Goal: Task Accomplishment & Management: Manage account settings

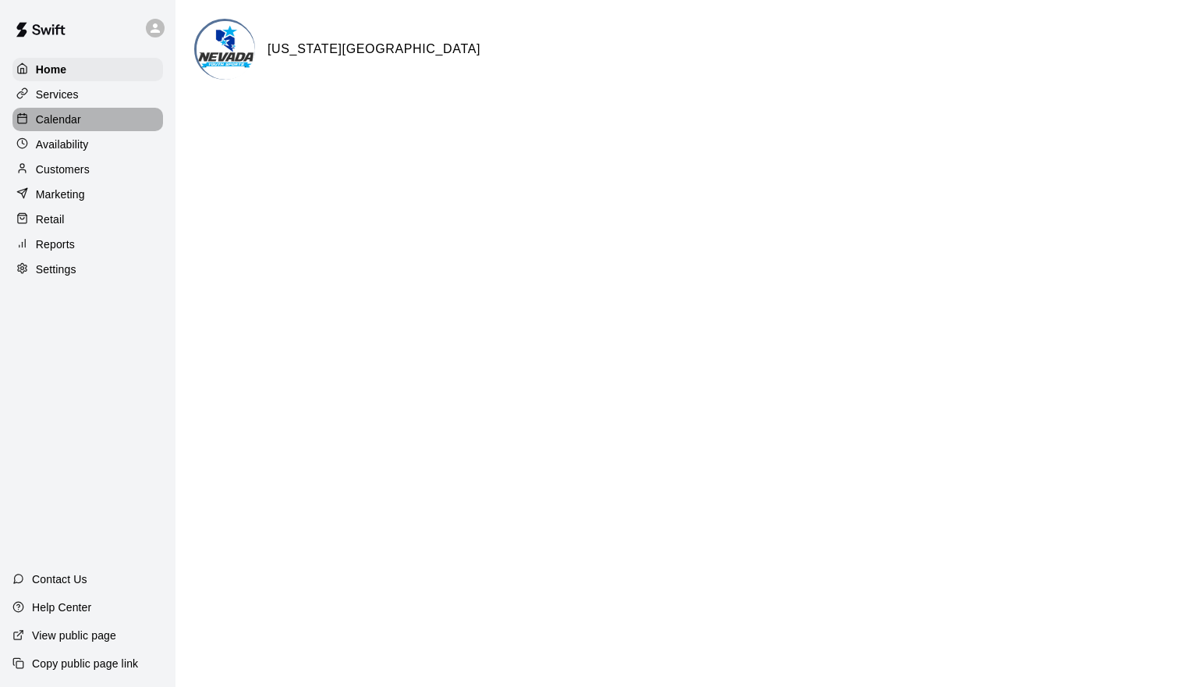
click at [137, 115] on div "Calendar" at bounding box center [87, 119] width 151 height 23
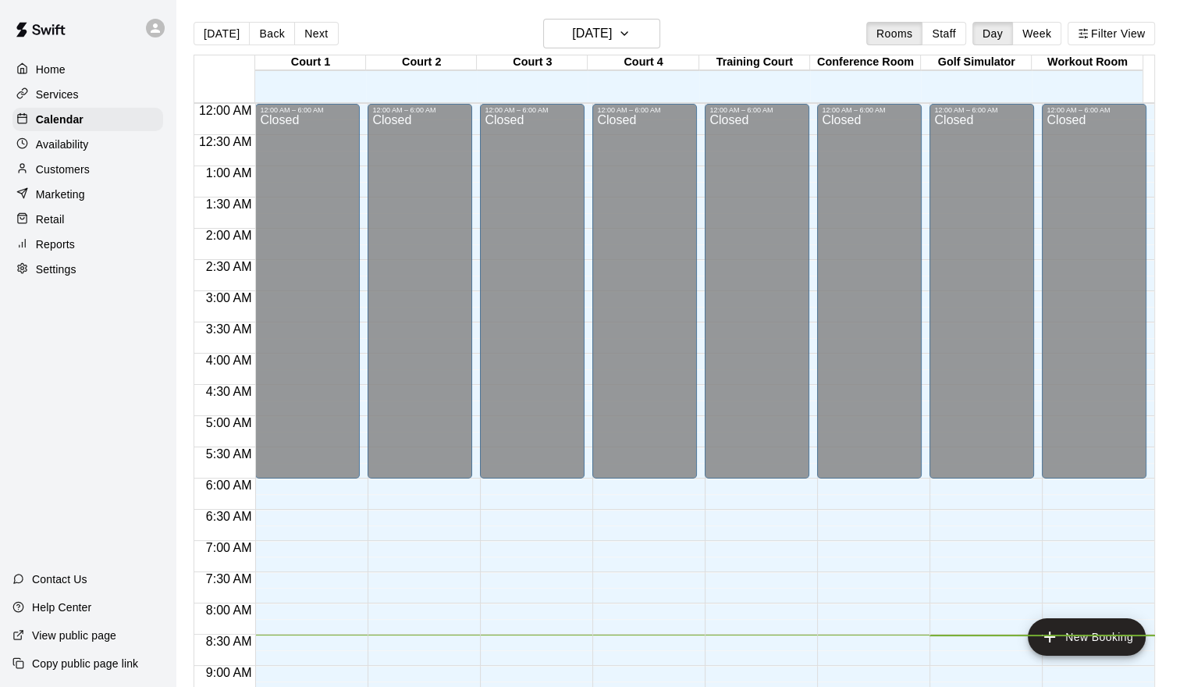
scroll to position [531, 0]
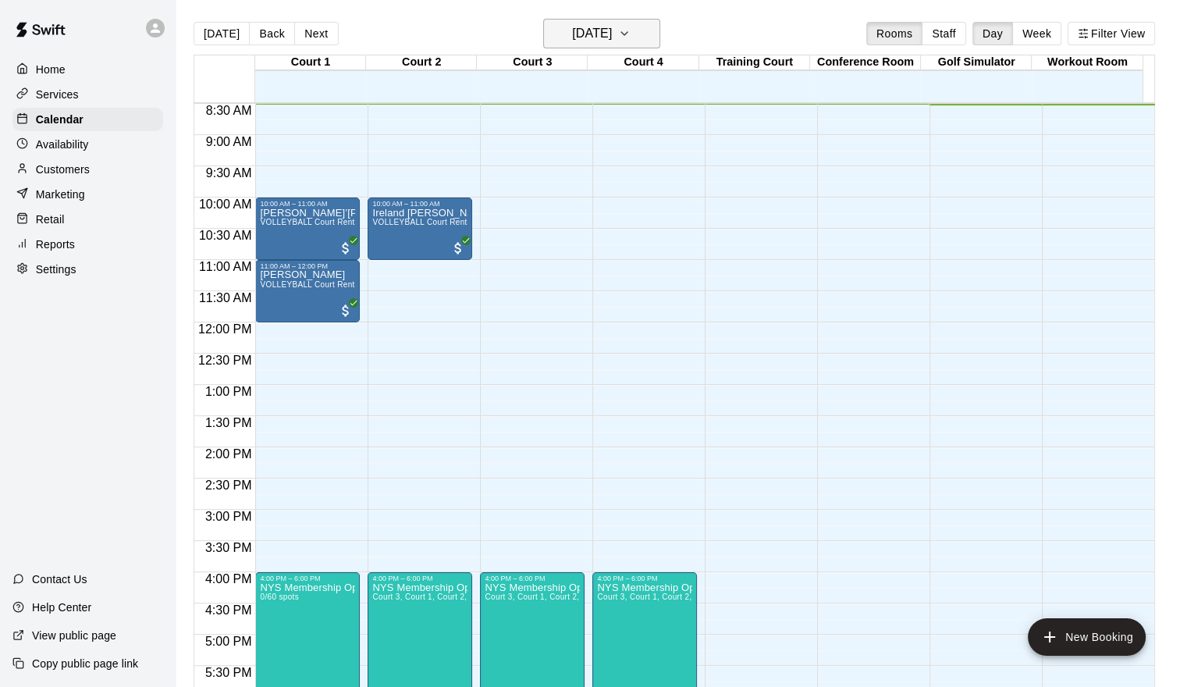
click at [612, 25] on h6 "[DATE]" at bounding box center [592, 34] width 40 height 22
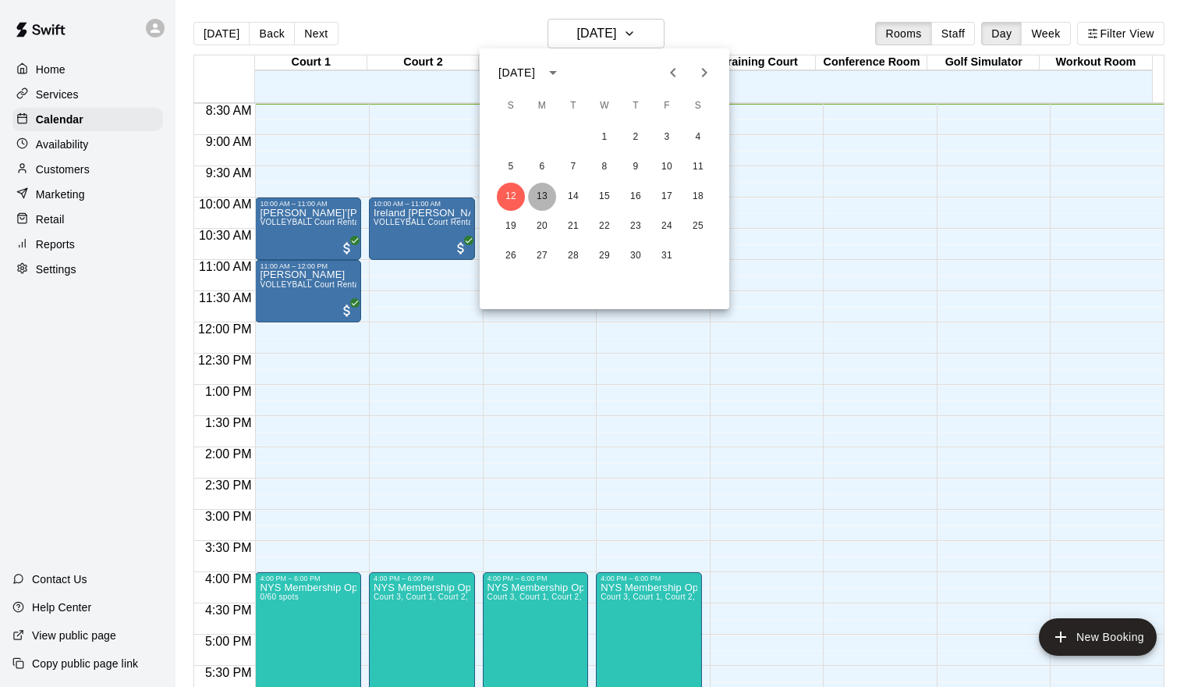
click at [545, 190] on button "13" at bounding box center [542, 197] width 28 height 28
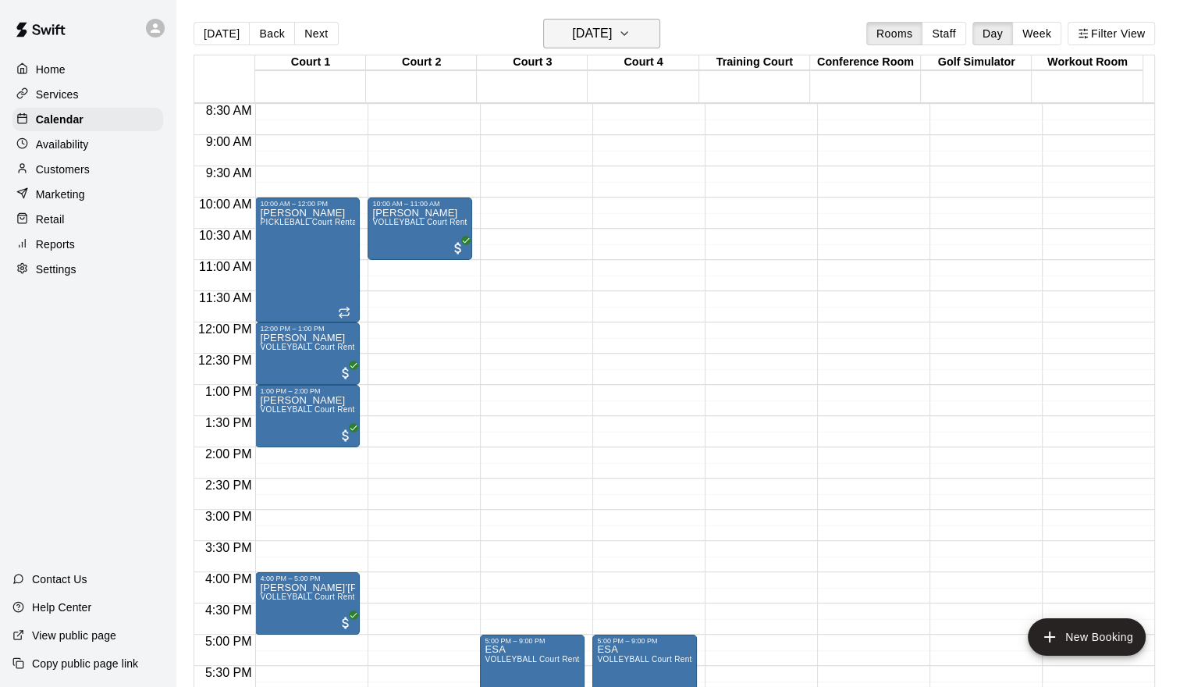
click at [630, 35] on icon "button" at bounding box center [624, 33] width 12 height 19
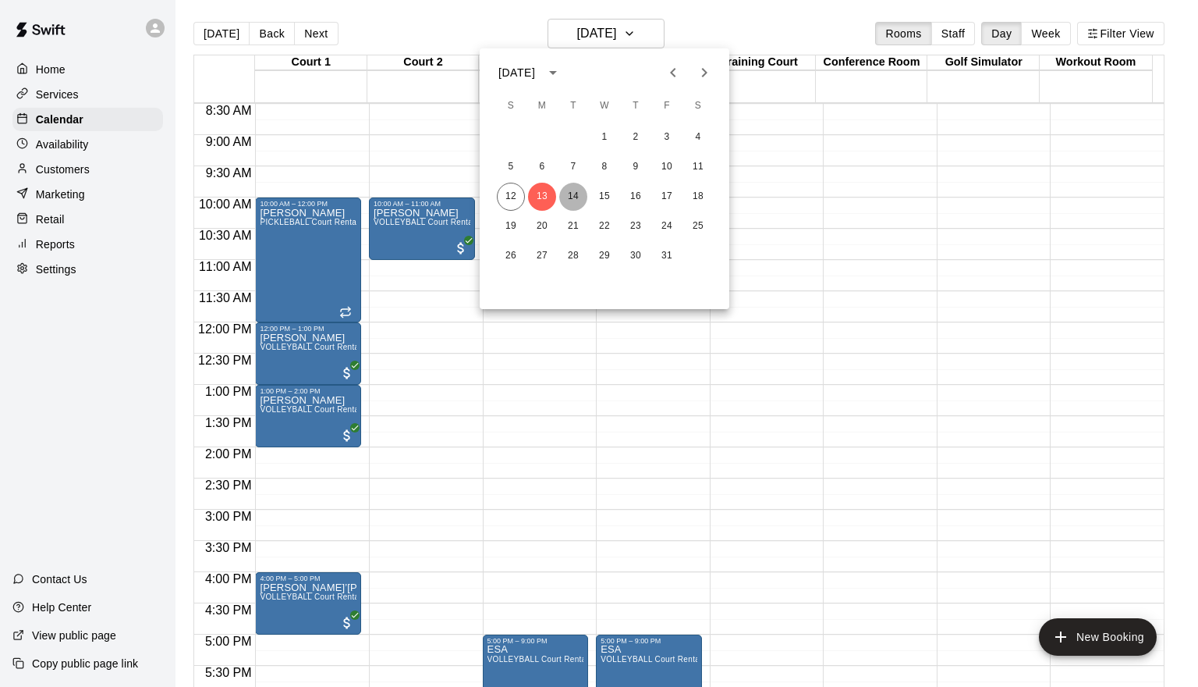
click at [572, 197] on button "14" at bounding box center [573, 197] width 28 height 28
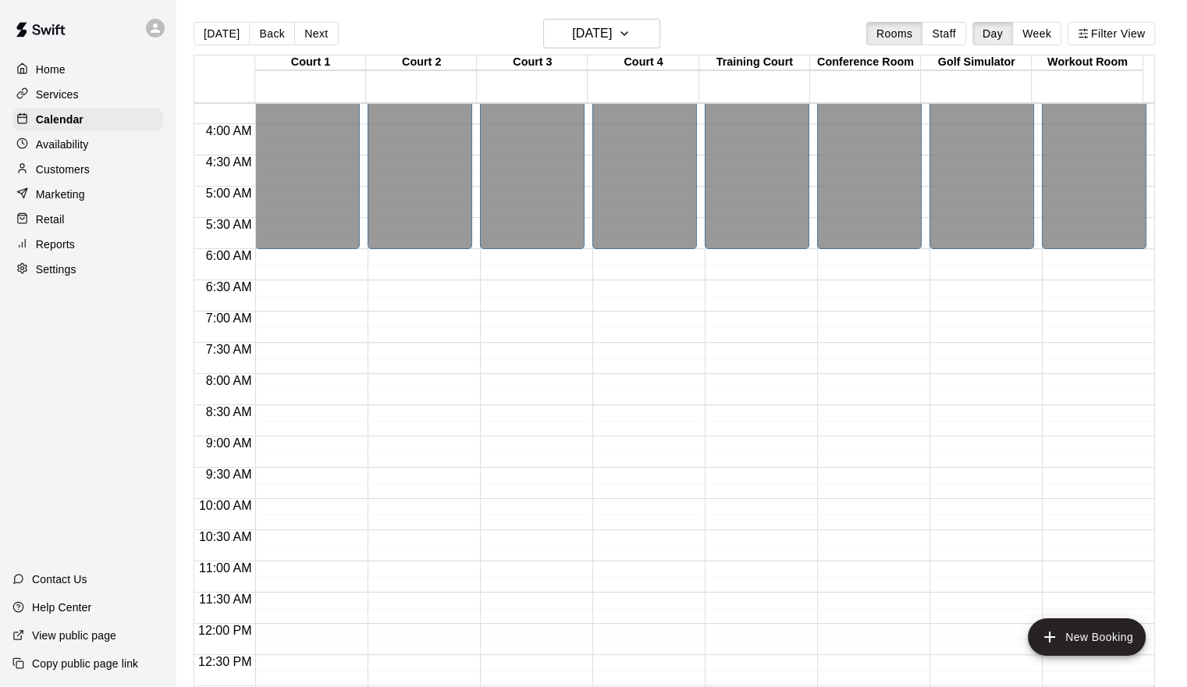
scroll to position [218, 0]
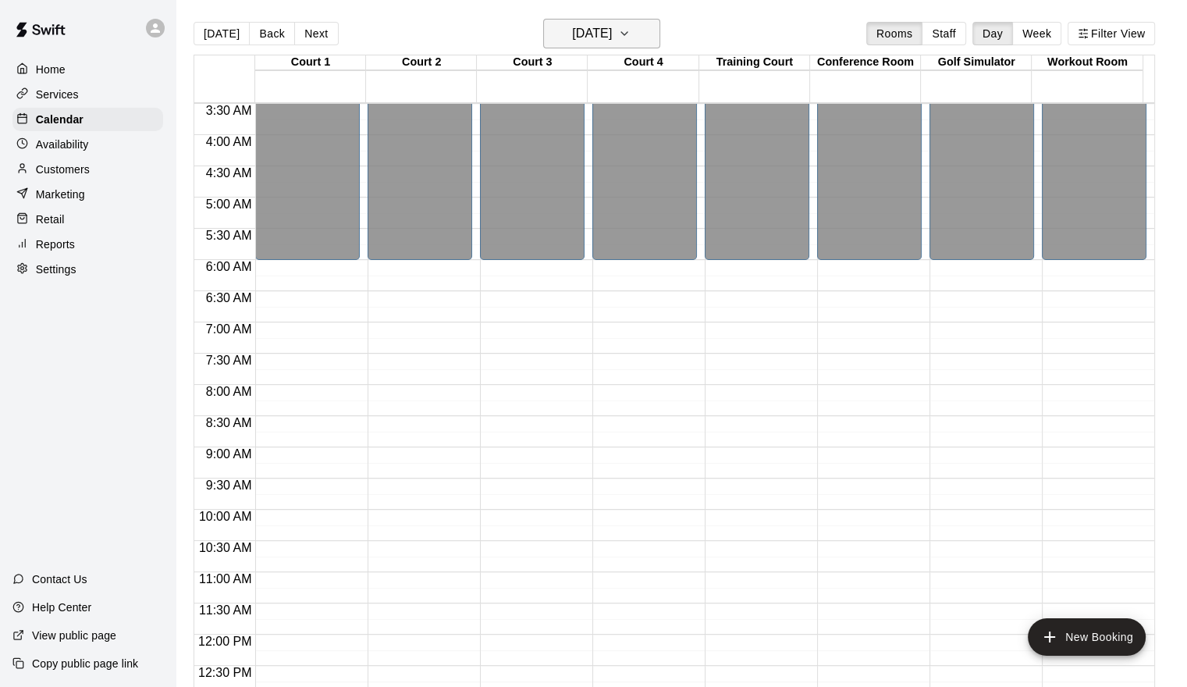
click at [630, 31] on icon "button" at bounding box center [624, 33] width 12 height 19
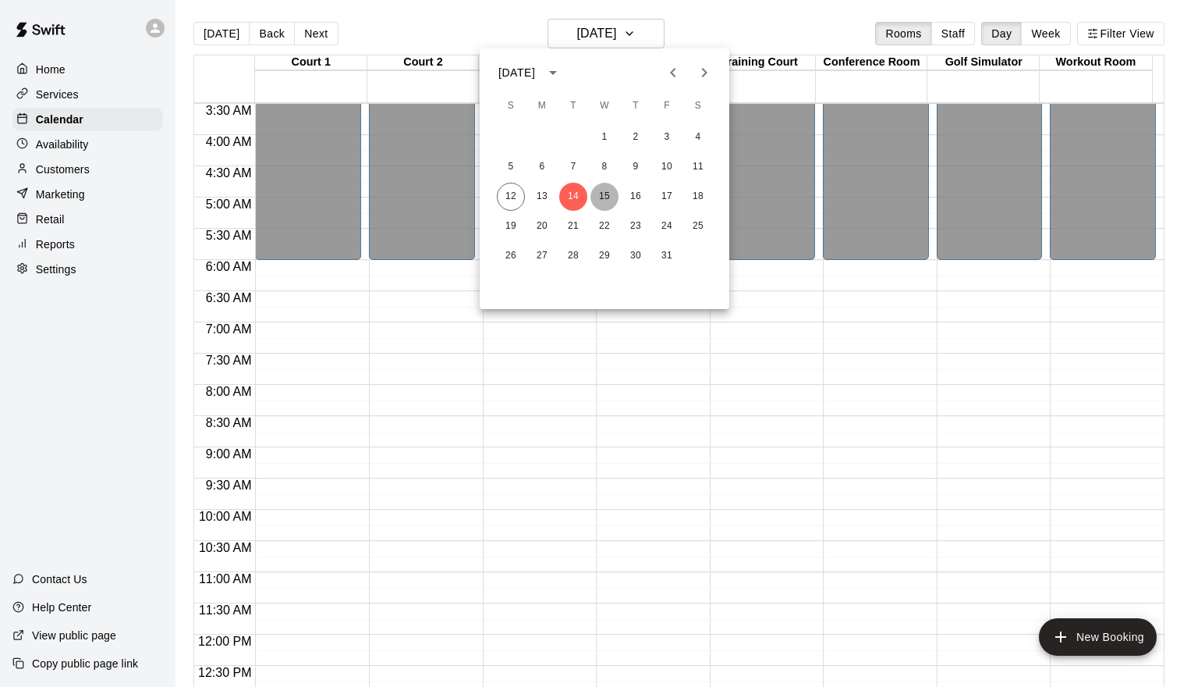
click at [608, 193] on button "15" at bounding box center [605, 197] width 28 height 28
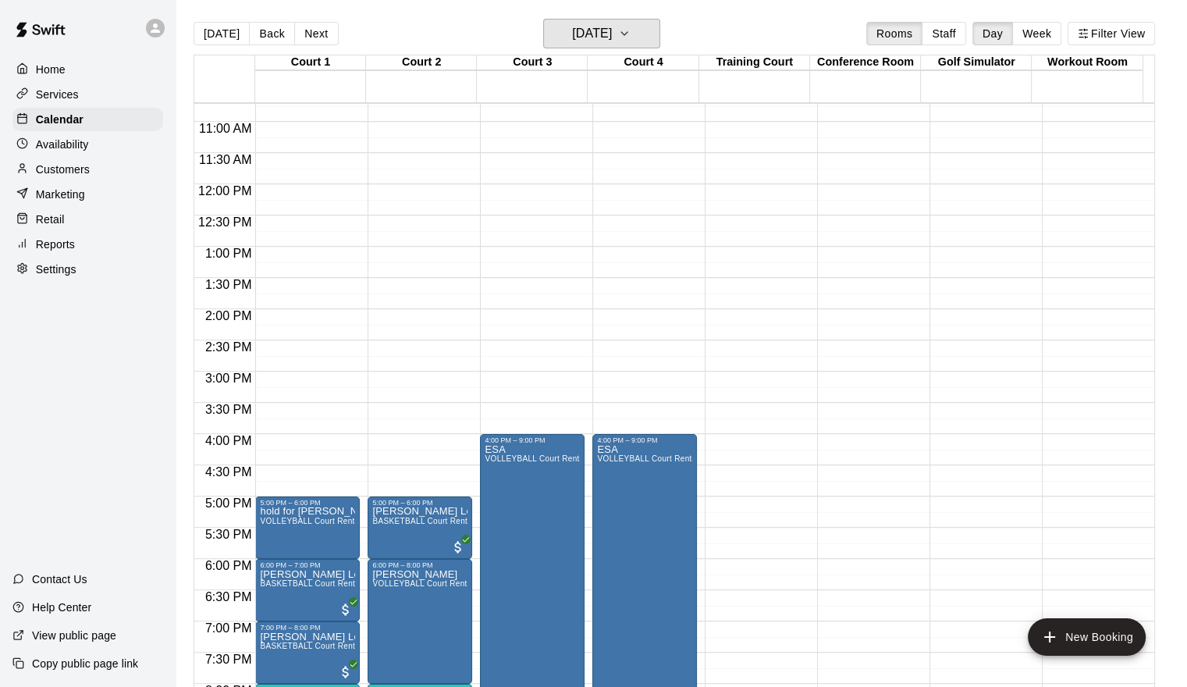
scroll to position [375, 0]
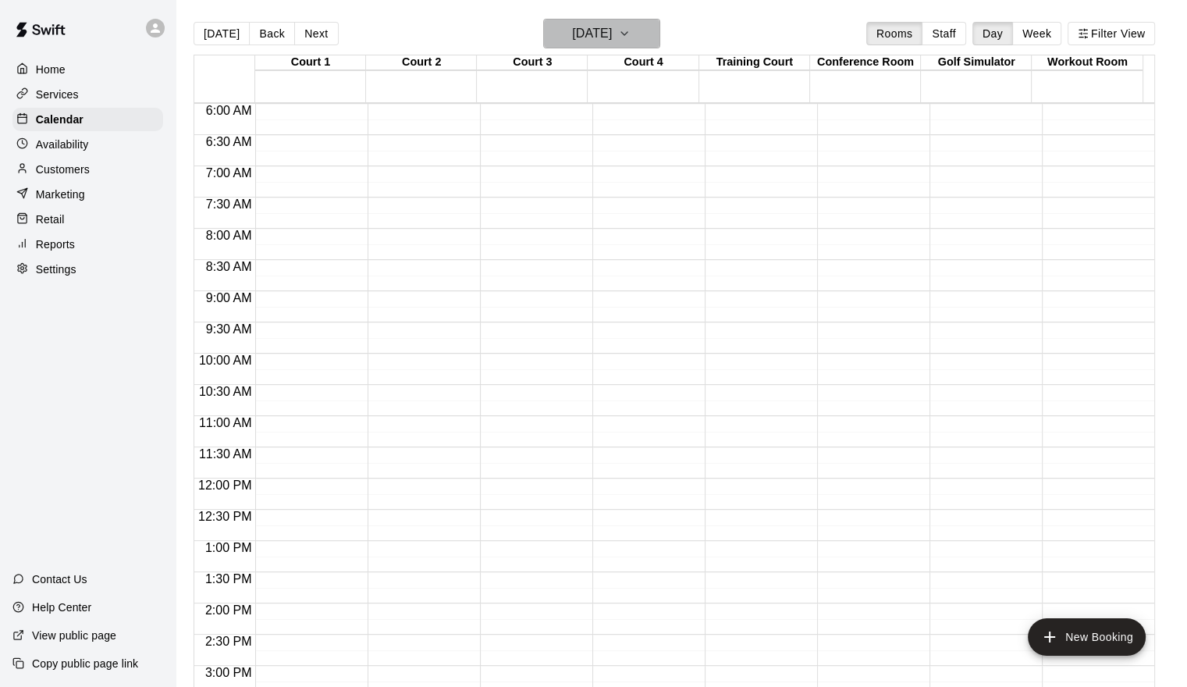
click at [630, 37] on icon "button" at bounding box center [624, 33] width 12 height 19
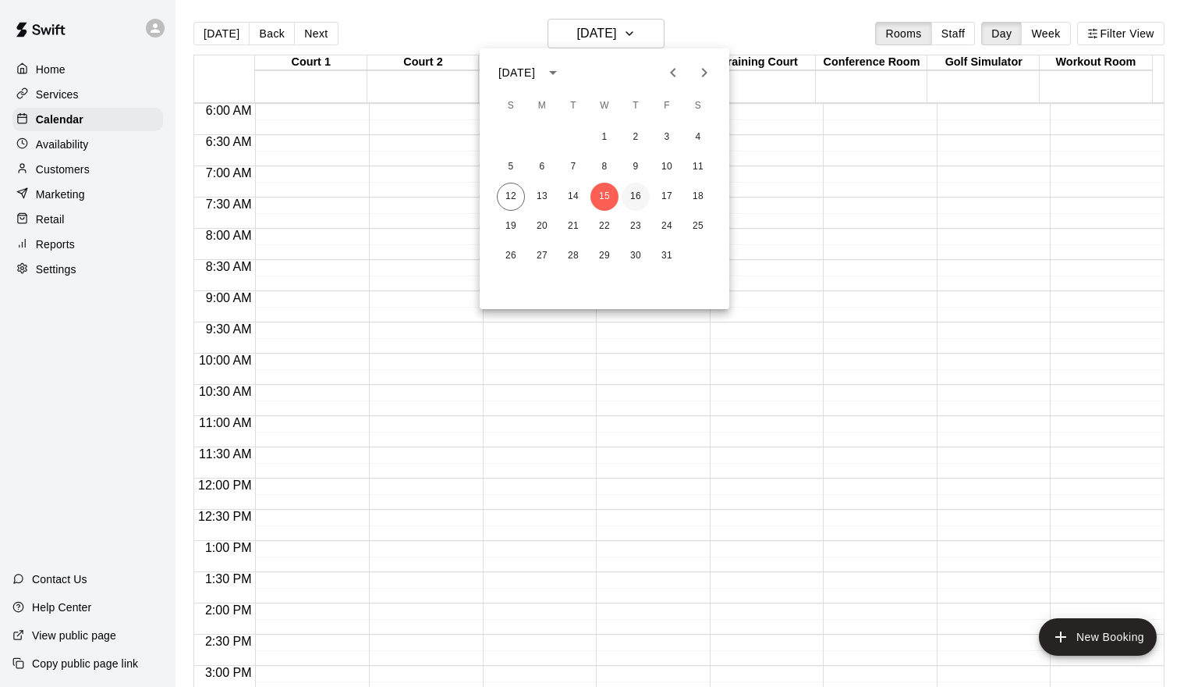
click at [639, 192] on button "16" at bounding box center [636, 197] width 28 height 28
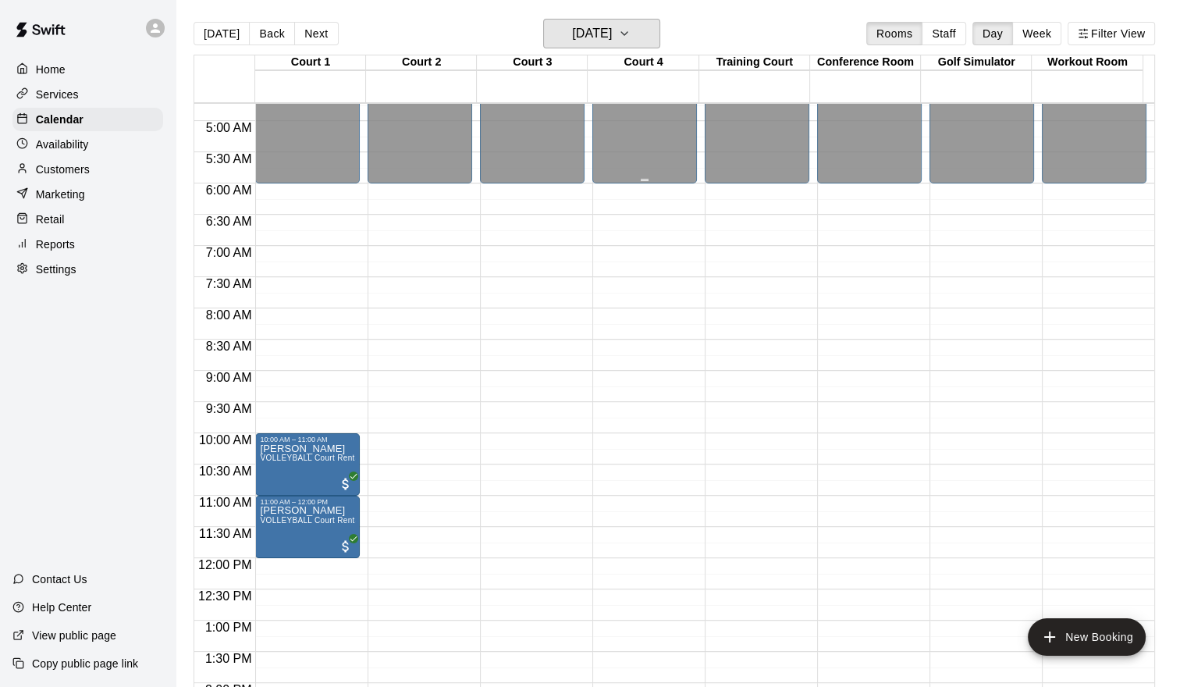
scroll to position [296, 0]
click at [630, 39] on icon "button" at bounding box center [624, 33] width 12 height 19
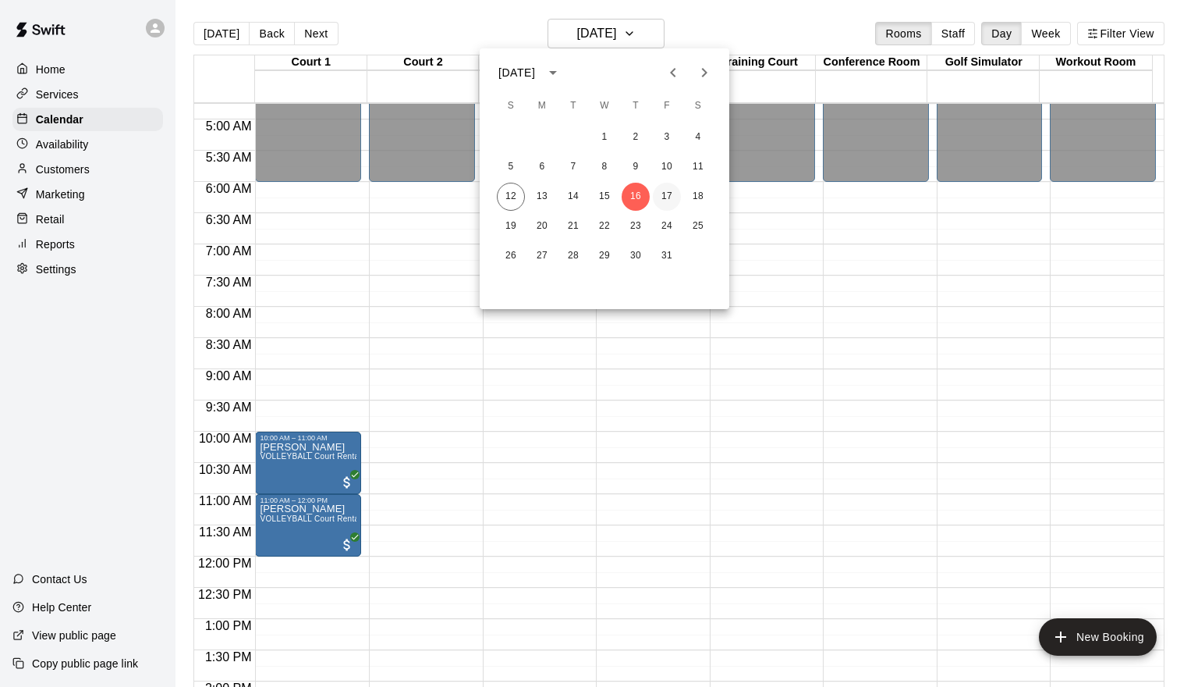
click at [665, 188] on button "17" at bounding box center [667, 197] width 28 height 28
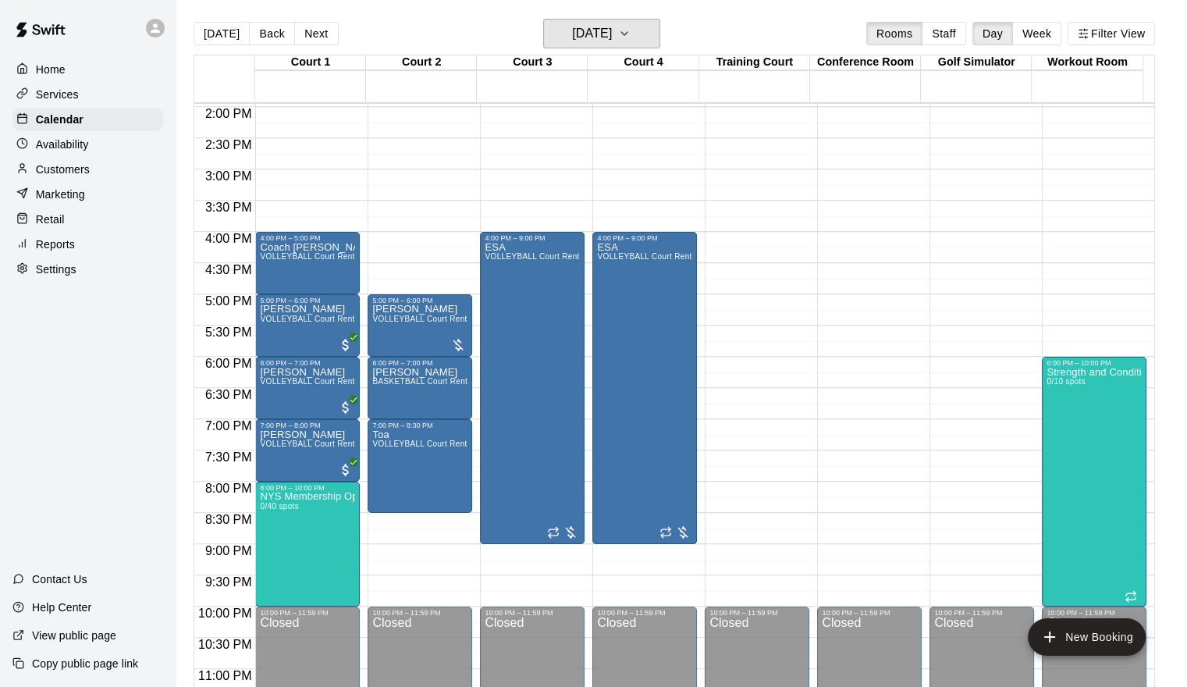
scroll to position [896, 0]
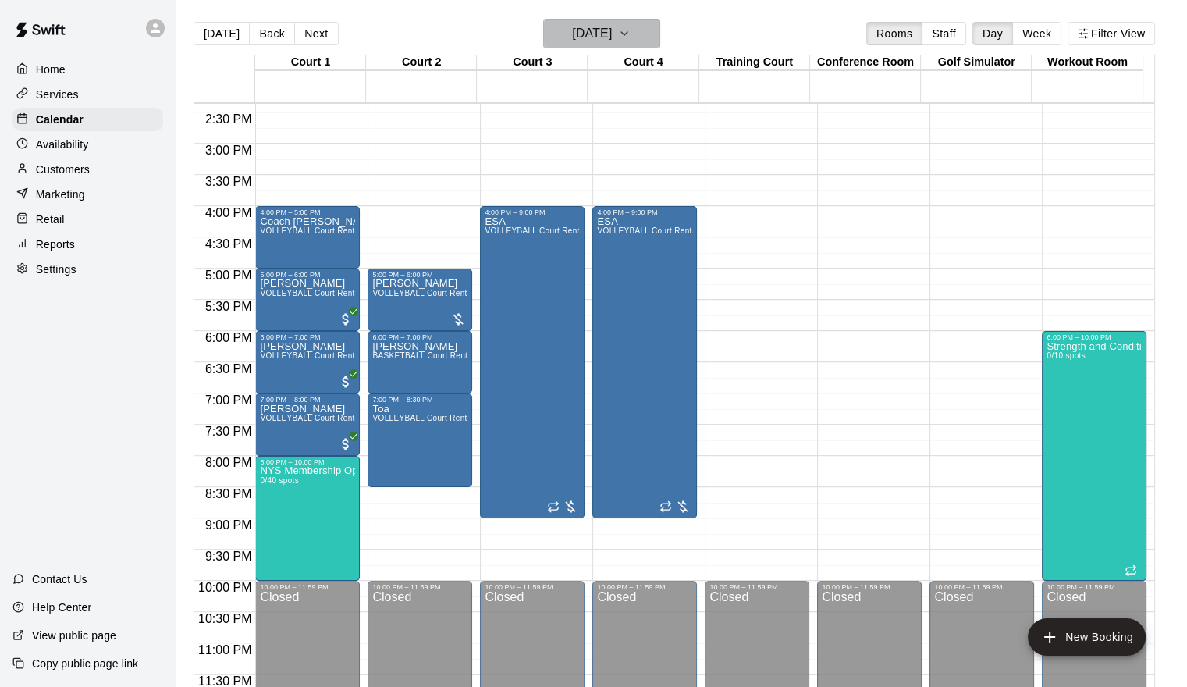
click at [630, 41] on icon "button" at bounding box center [624, 33] width 12 height 19
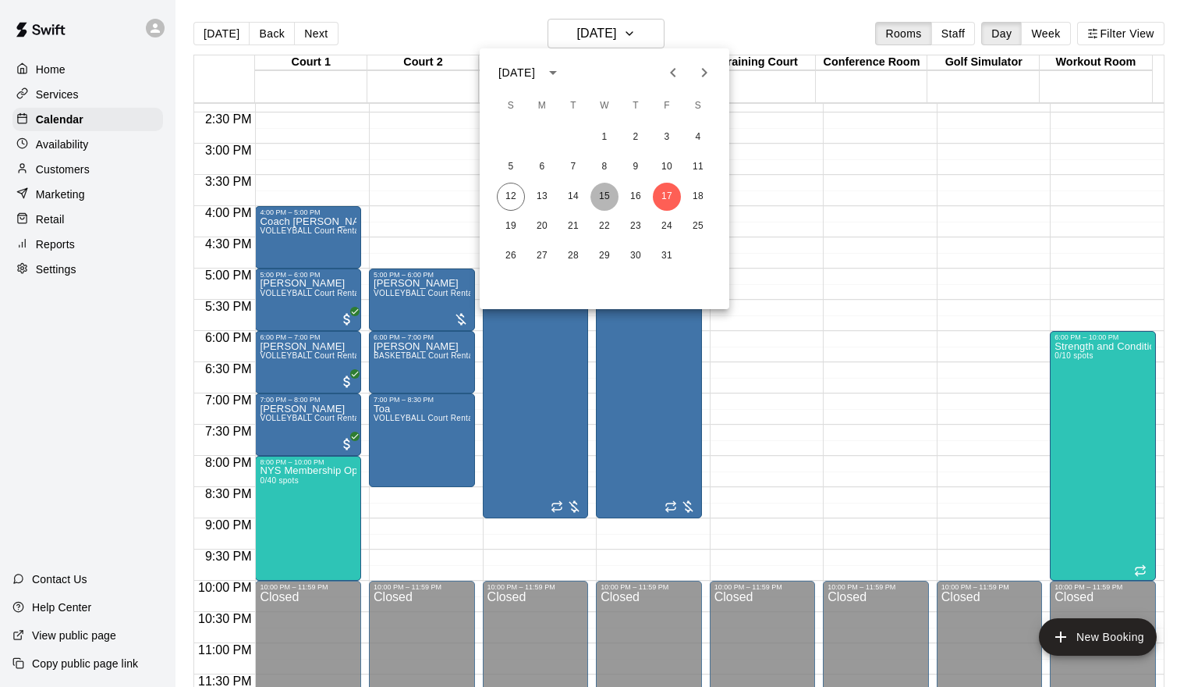
click at [614, 193] on button "15" at bounding box center [605, 197] width 28 height 28
